Goal: Transaction & Acquisition: Subscribe to service/newsletter

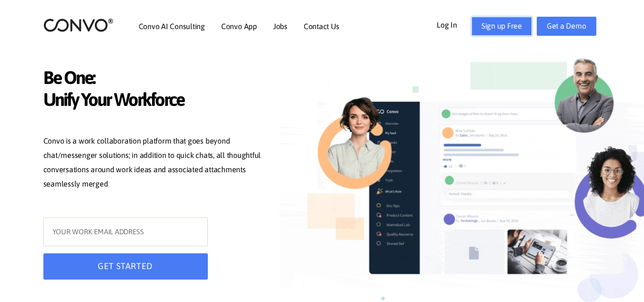
click at [506, 26] on link "Sign up Free" at bounding box center [501, 26] width 61 height 19
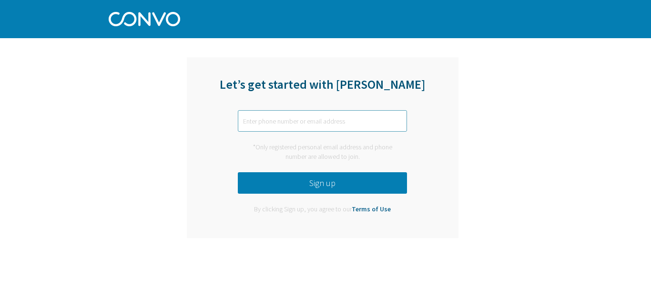
click at [316, 122] on input "text" at bounding box center [322, 120] width 169 height 21
type input "R"
type input "rr1053_Bushra@soar.edu.pk"
click at [323, 185] on button "Sign up" at bounding box center [322, 182] width 169 height 21
